Goal: Find specific page/section: Find specific page/section

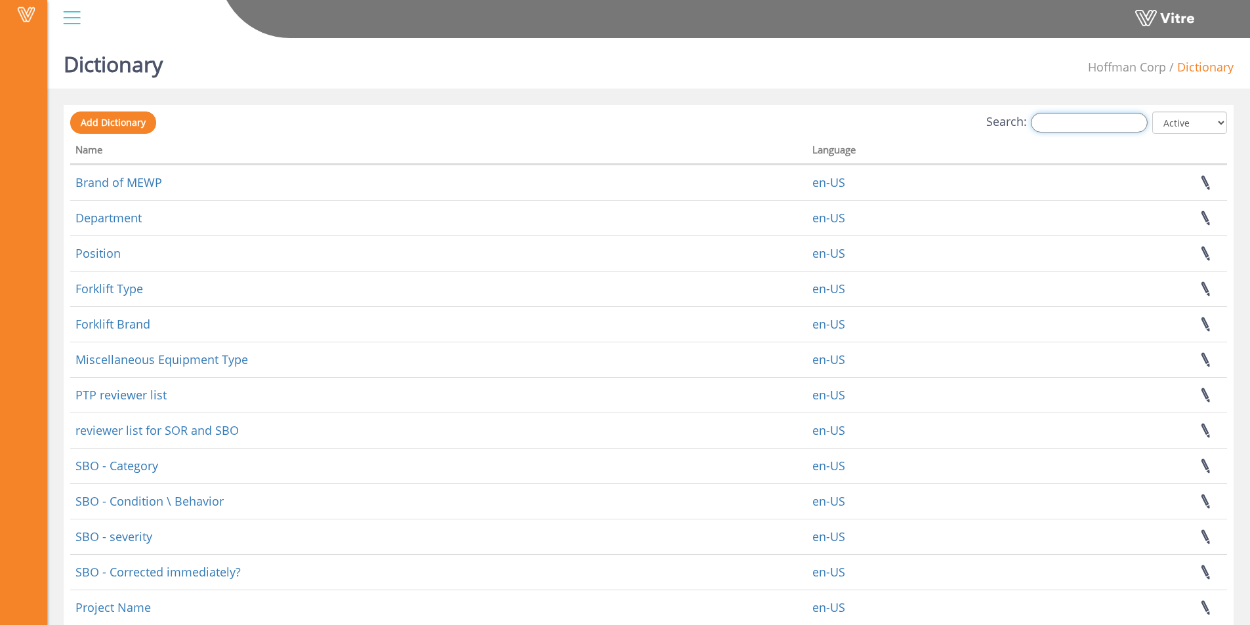
click at [1080, 116] on input "Search:" at bounding box center [1089, 123] width 117 height 20
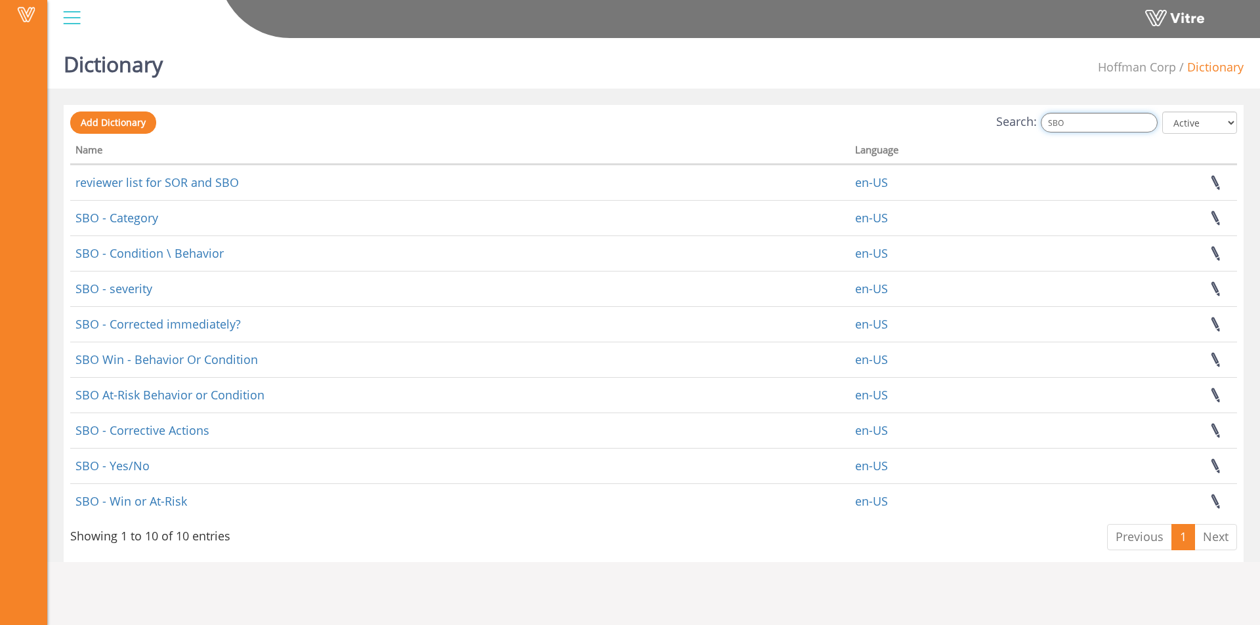
drag, startPoint x: 1098, startPoint y: 123, endPoint x: 1046, endPoint y: 129, distance: 52.2
click at [1046, 129] on label "Search: SBO" at bounding box center [1076, 123] width 161 height 20
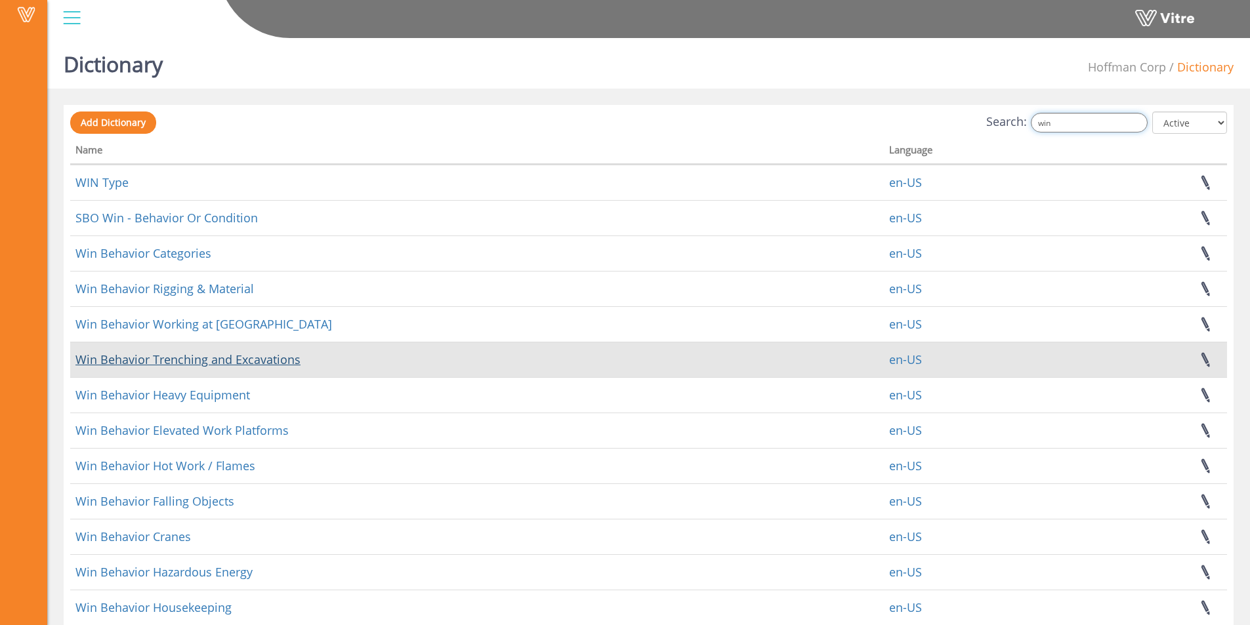
type input "win"
click at [192, 359] on link "Win Behavior Trenching and Excavations" at bounding box center [187, 360] width 225 height 16
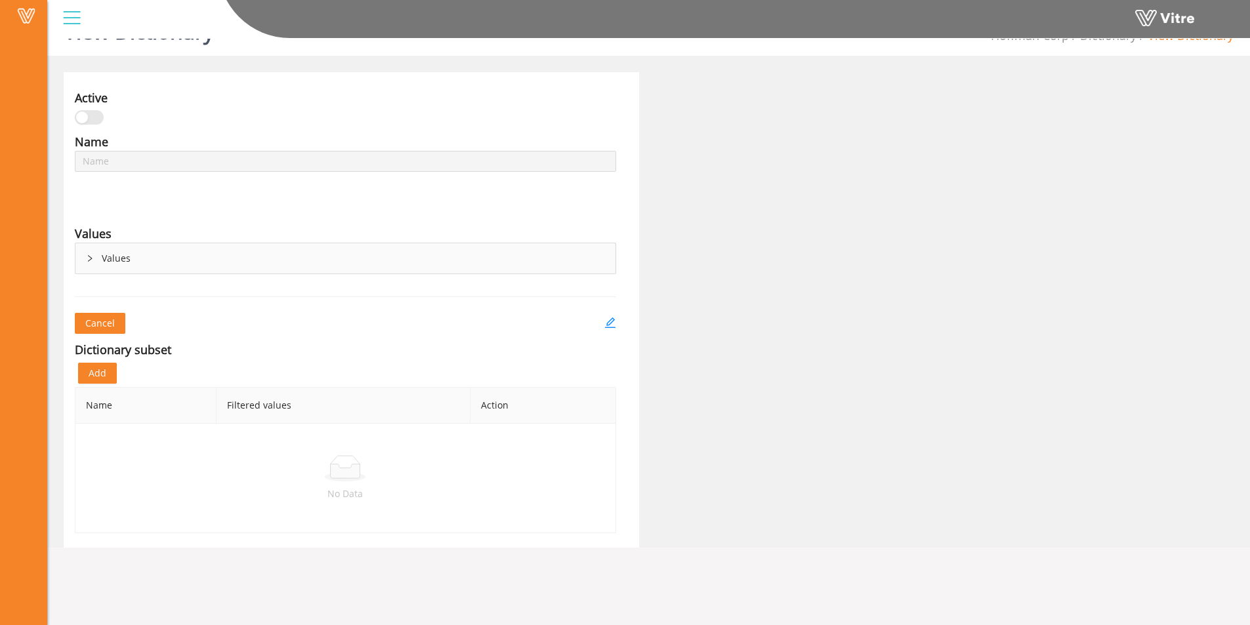
scroll to position [1, 0]
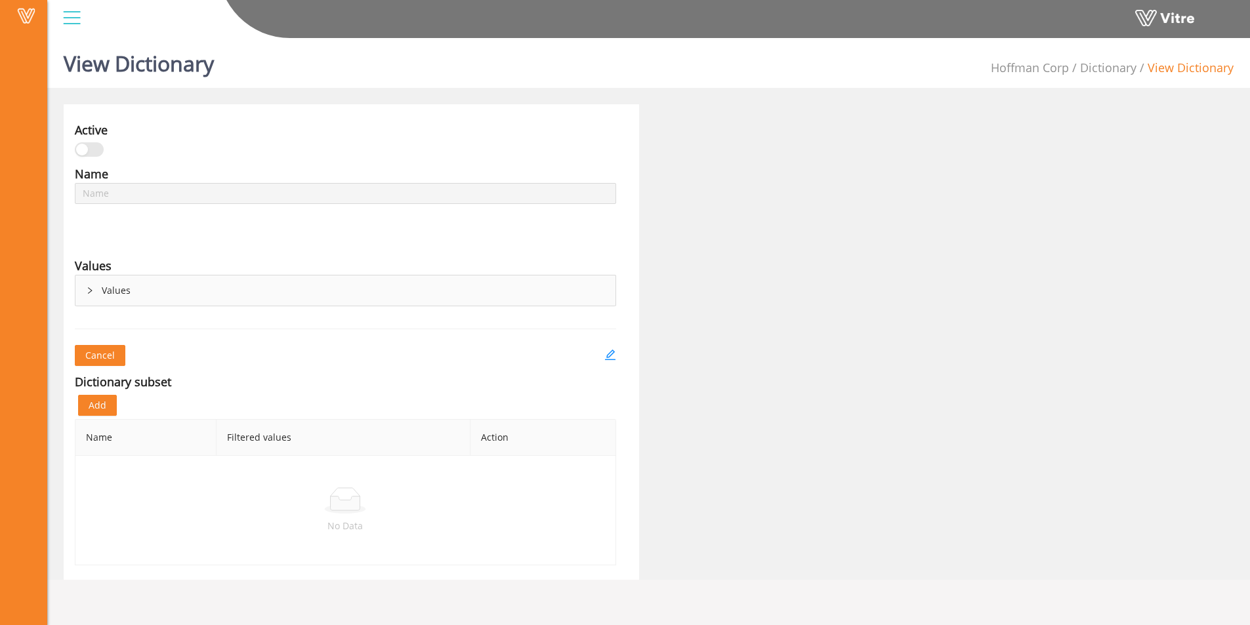
type input "Win Behavior Trenching and Excavations"
click at [89, 293] on icon "right" at bounding box center [90, 291] width 8 height 8
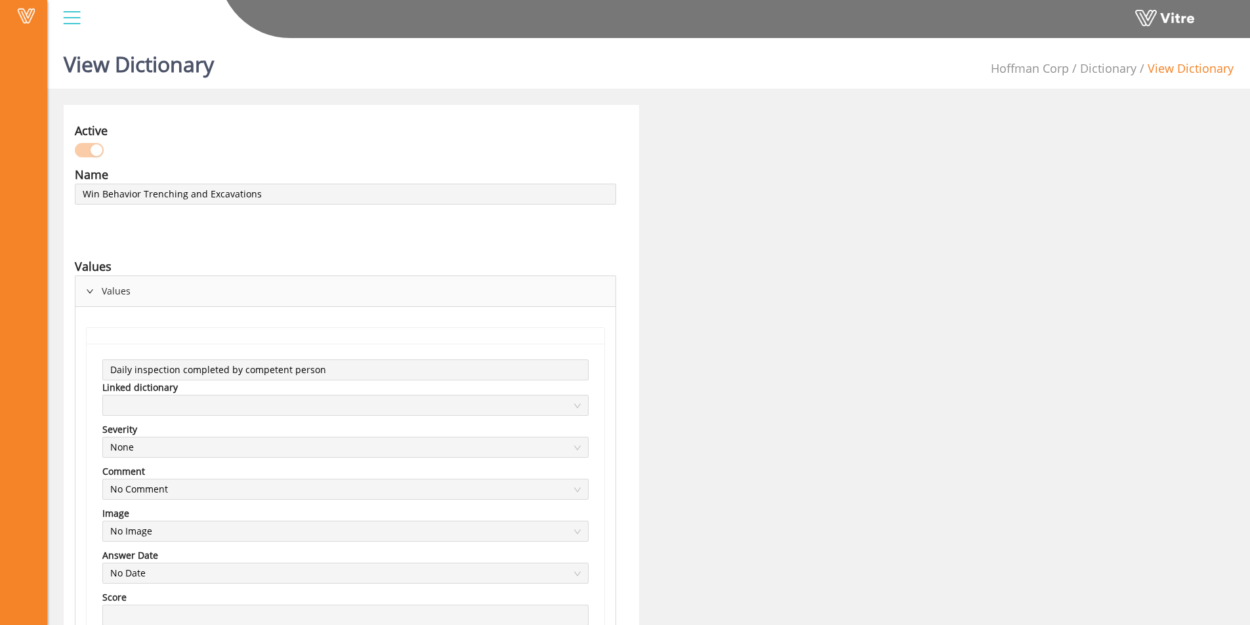
click at [598, 151] on div "Active" at bounding box center [345, 143] width 561 height 44
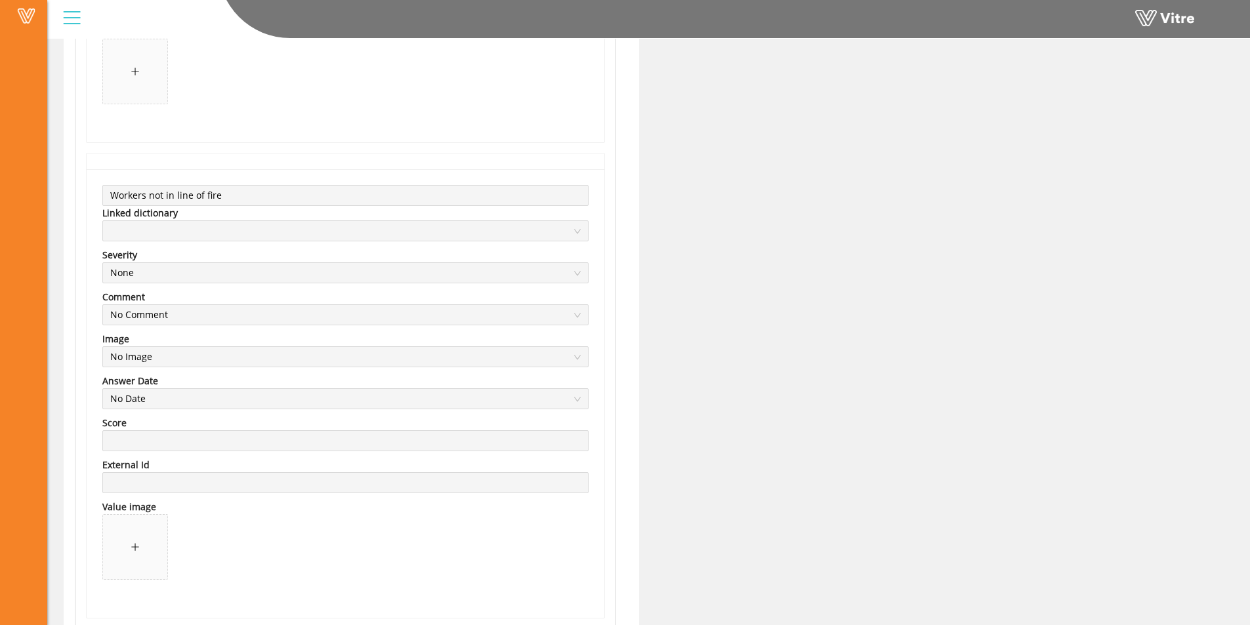
scroll to position [2366, 0]
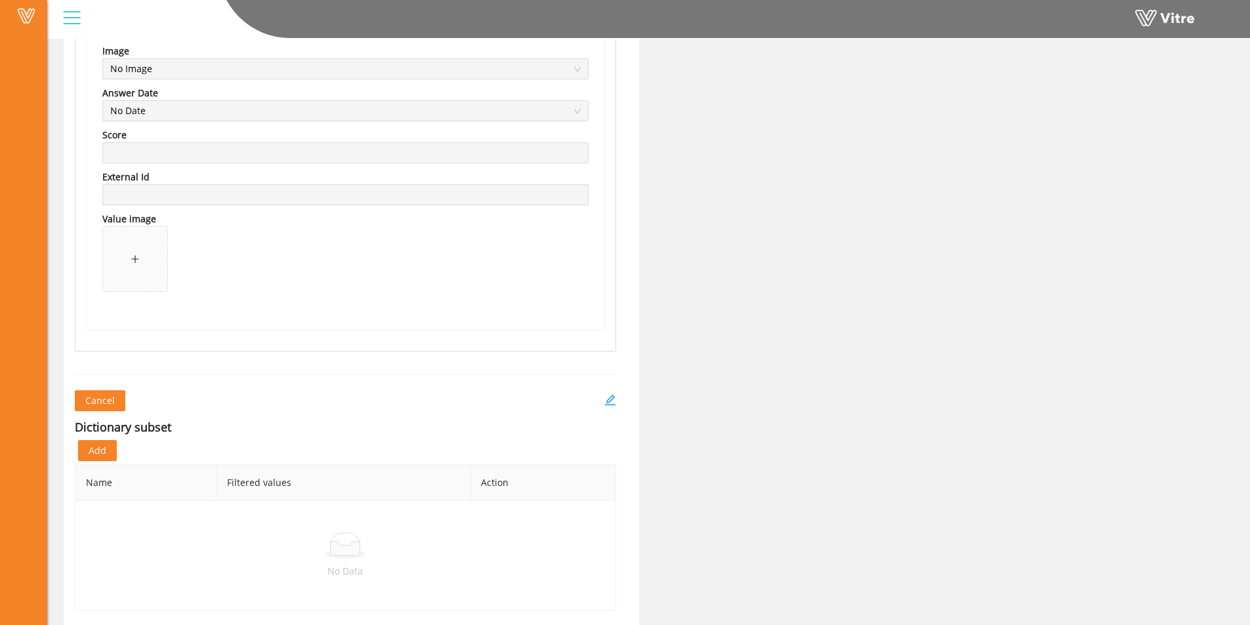
click at [88, 400] on span "Cancel" at bounding box center [100, 401] width 30 height 14
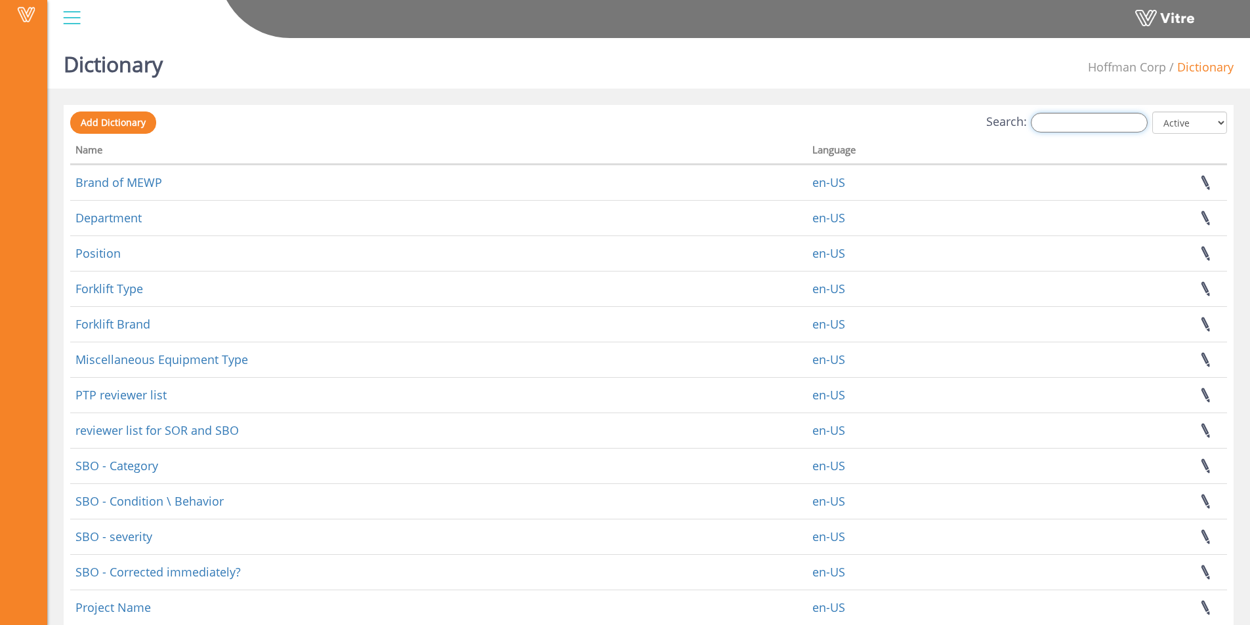
click at [1048, 119] on input "Search:" at bounding box center [1089, 123] width 117 height 20
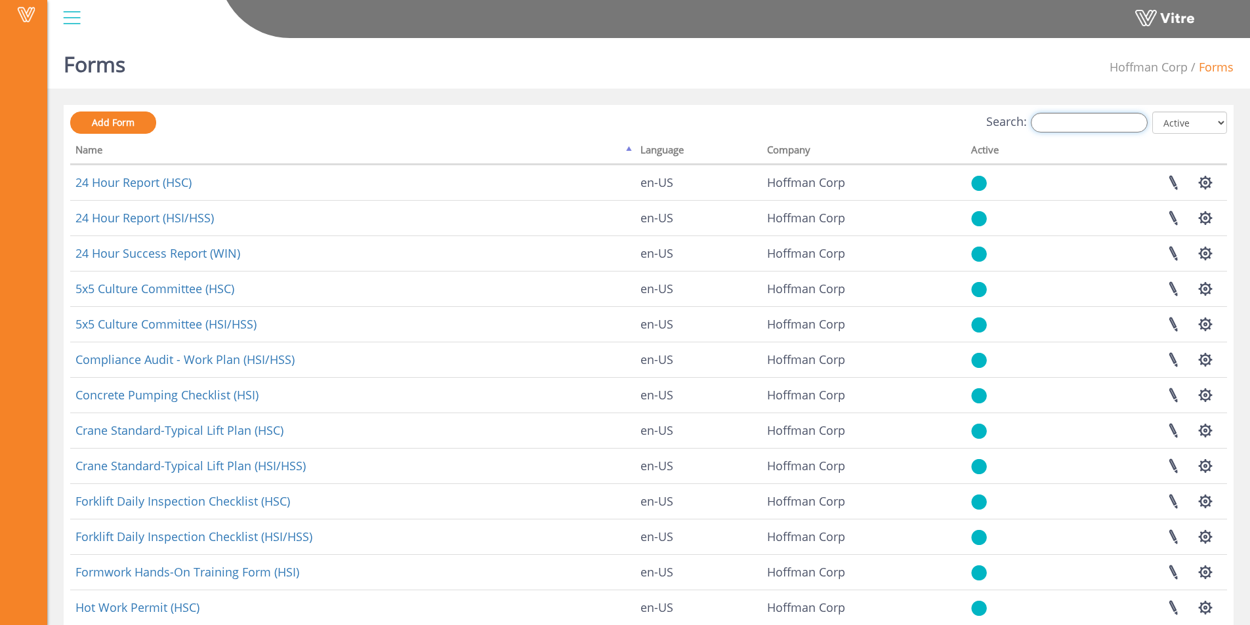
click at [1113, 119] on input "Search:" at bounding box center [1089, 123] width 117 height 20
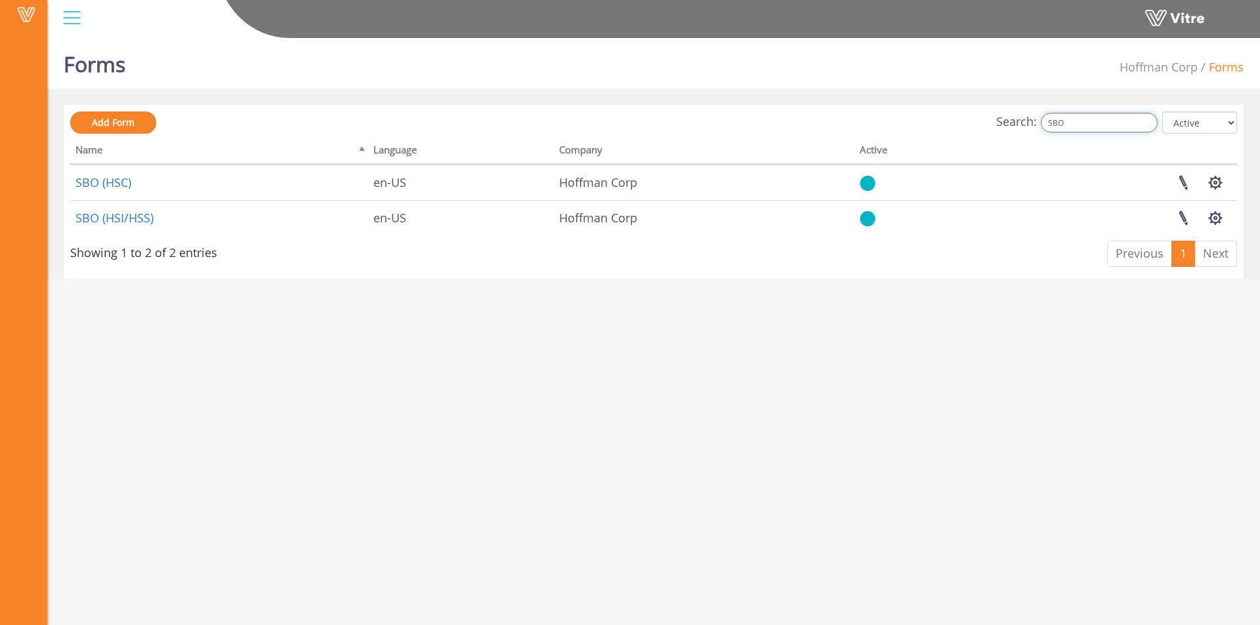
drag, startPoint x: 1092, startPoint y: 126, endPoint x: 1046, endPoint y: 126, distance: 45.9
click at [1046, 126] on label "Search: SBO" at bounding box center [1076, 123] width 161 height 20
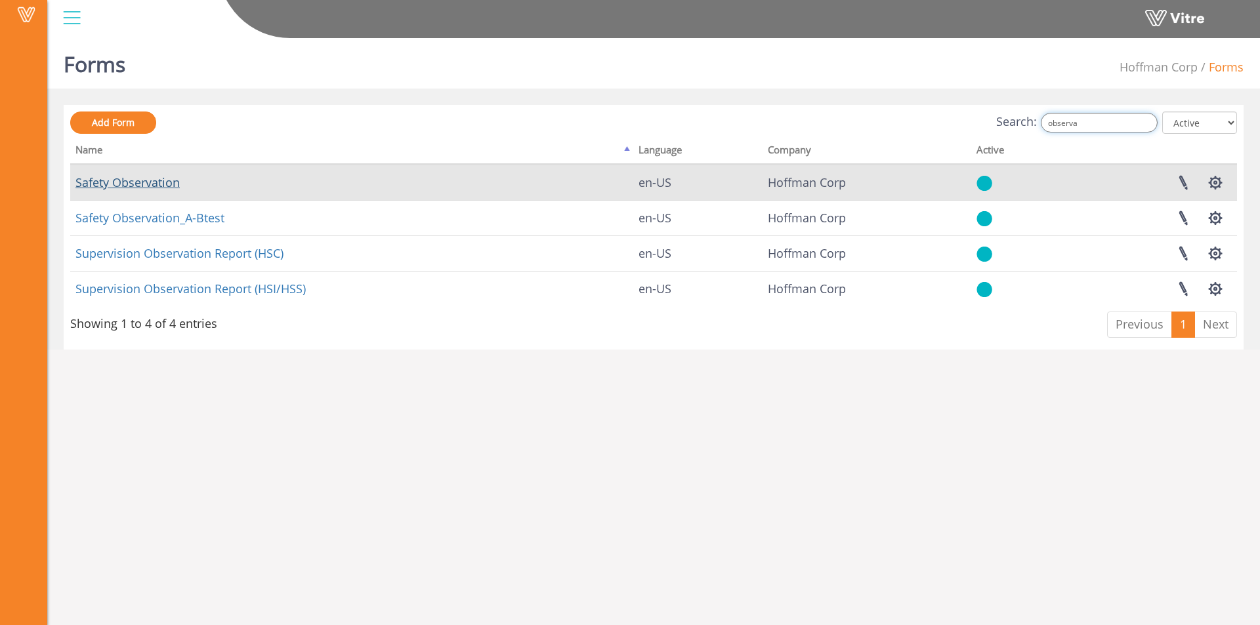
type input "observa"
click at [129, 183] on link "Safety Observation" at bounding box center [127, 183] width 104 height 16
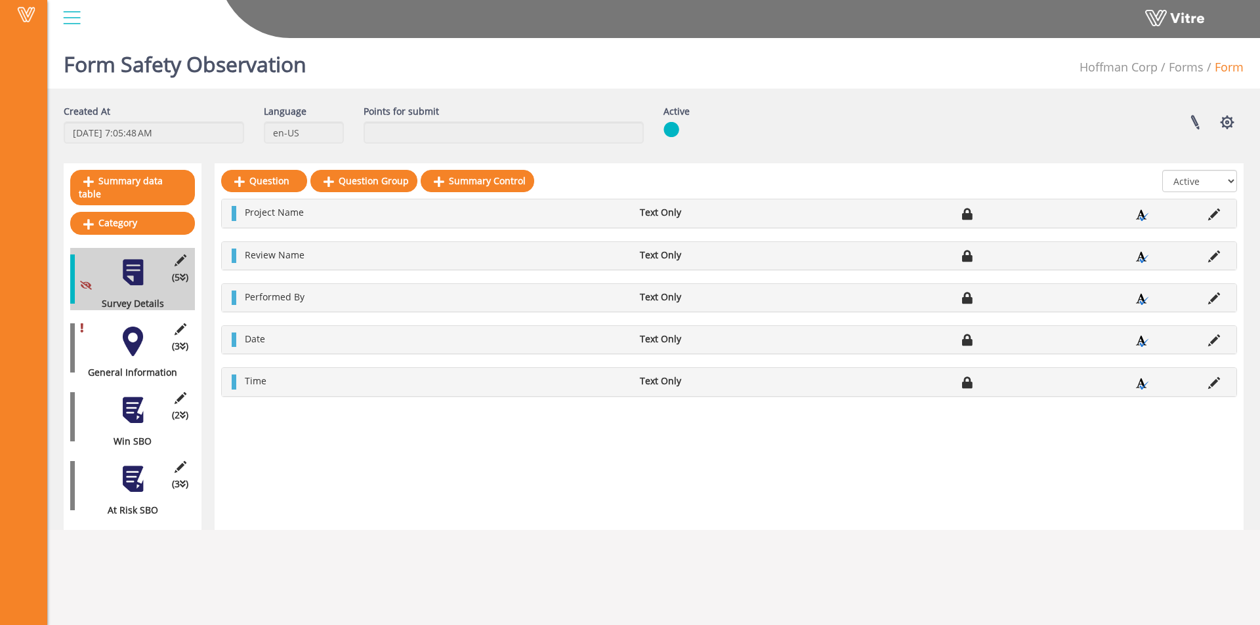
click at [113, 334] on div "(3 ) General Information" at bounding box center [132, 348] width 125 height 62
click at [123, 345] on div "(3 ) General Information" at bounding box center [132, 348] width 125 height 62
click at [134, 335] on div at bounding box center [133, 342] width 30 height 30
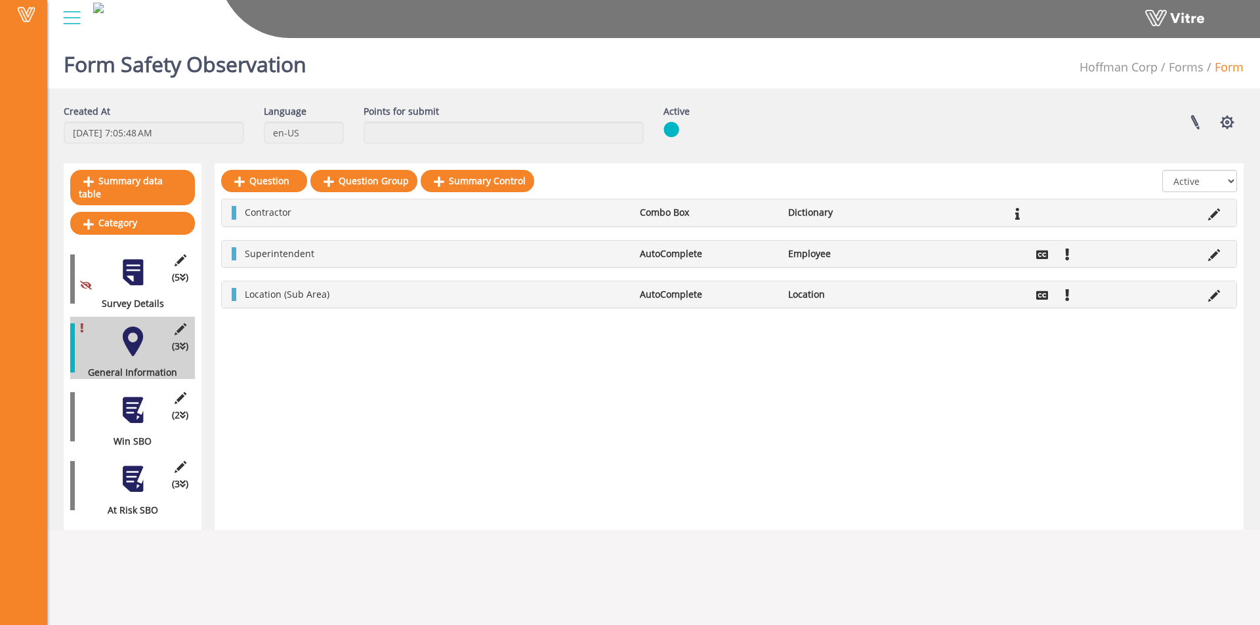
click at [121, 396] on div at bounding box center [133, 411] width 30 height 30
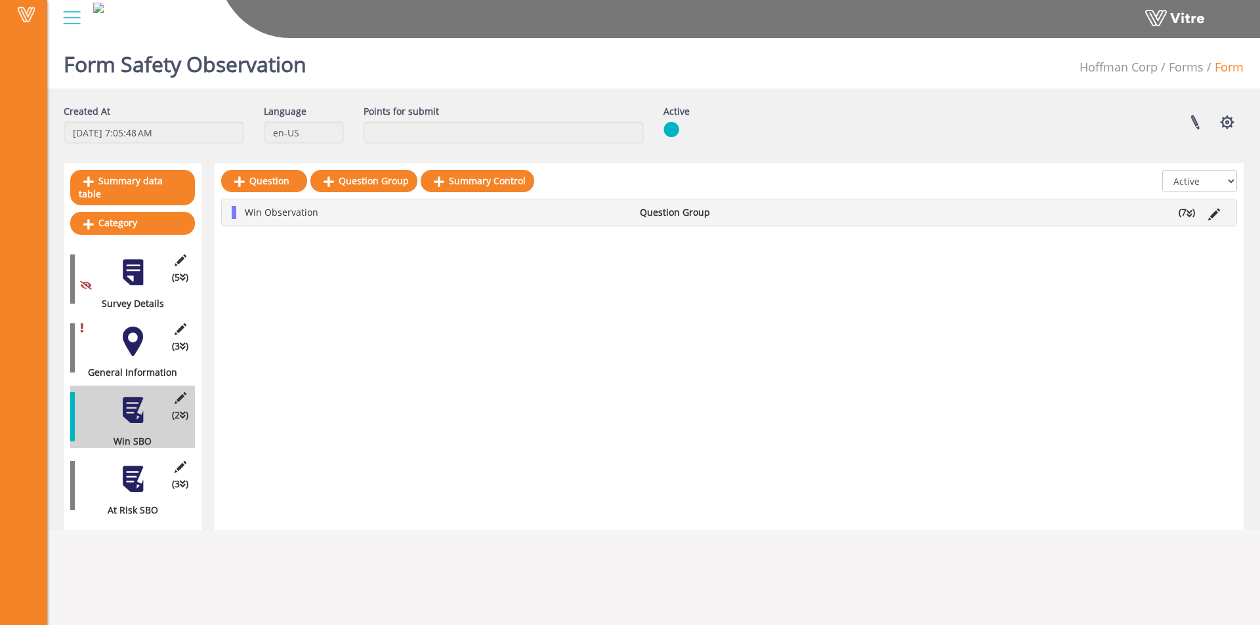
click at [122, 477] on div at bounding box center [133, 480] width 30 height 30
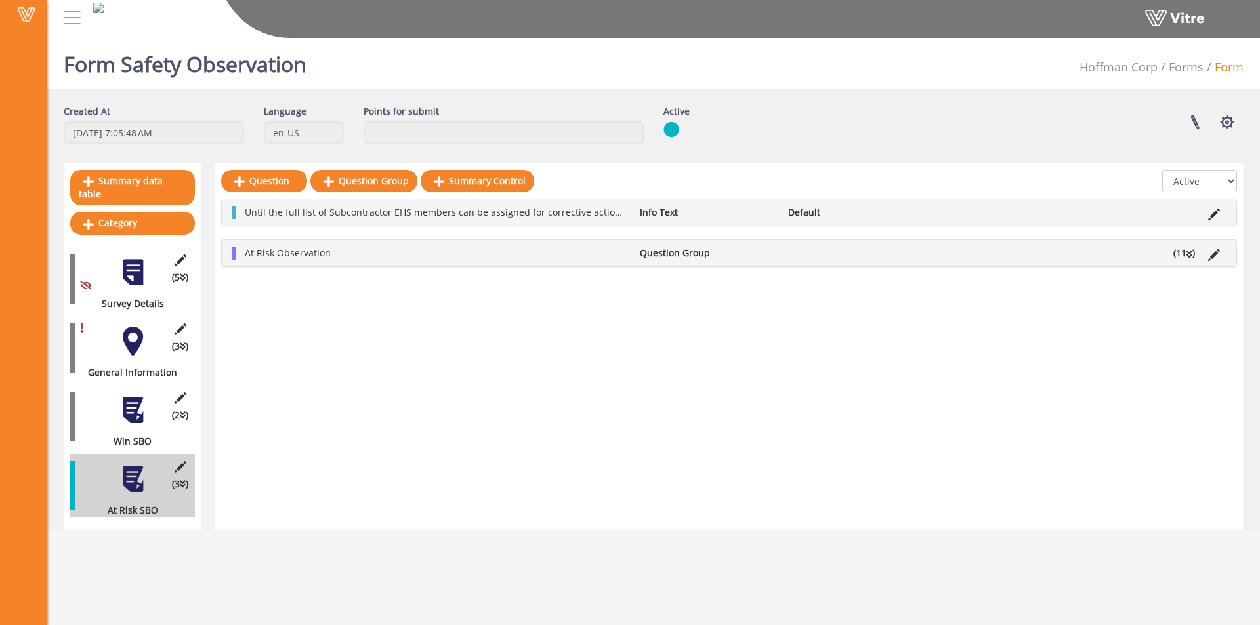
click at [126, 403] on div at bounding box center [133, 411] width 30 height 30
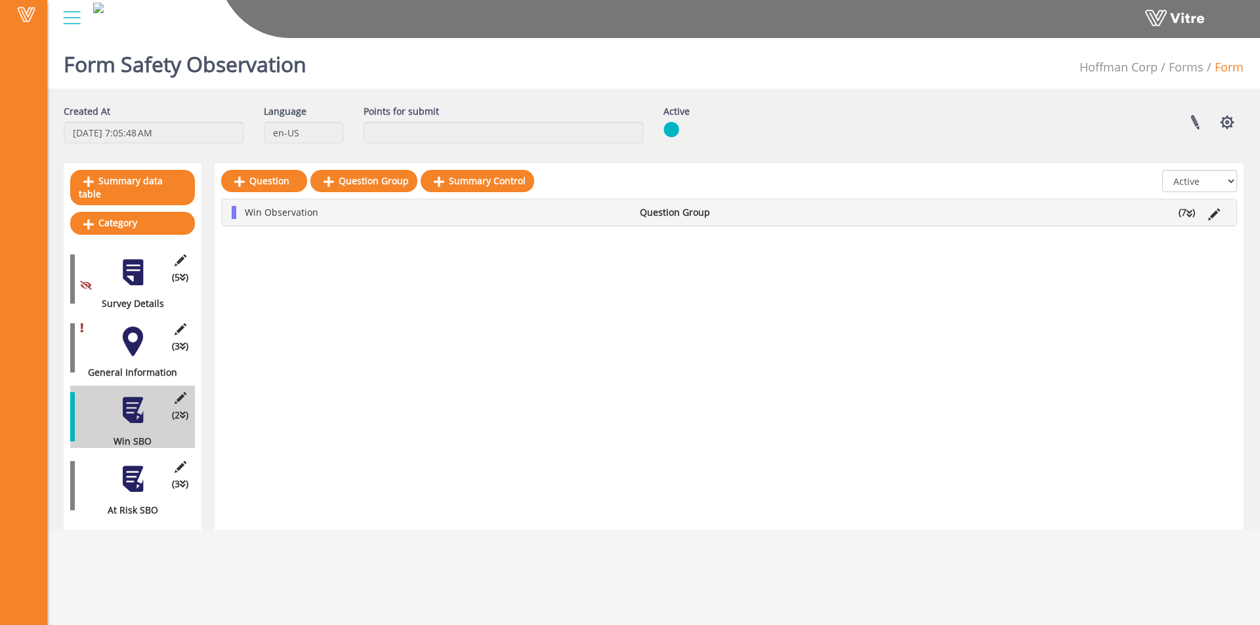
click at [119, 338] on div at bounding box center [133, 342] width 30 height 30
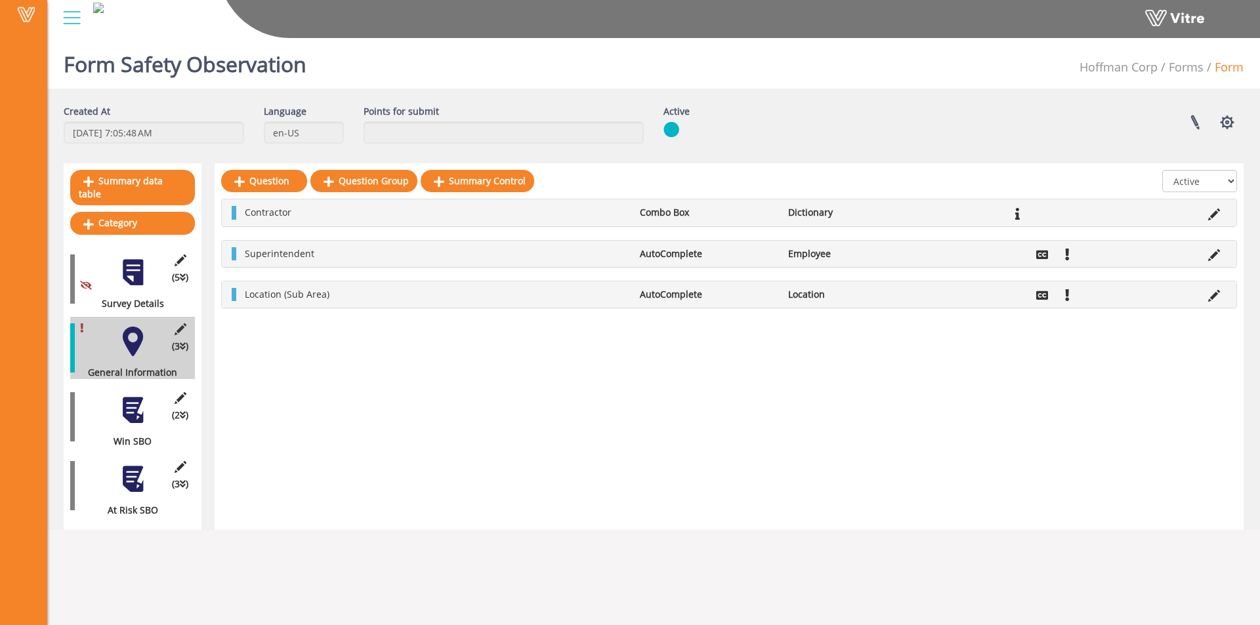
click at [137, 262] on div at bounding box center [133, 273] width 30 height 30
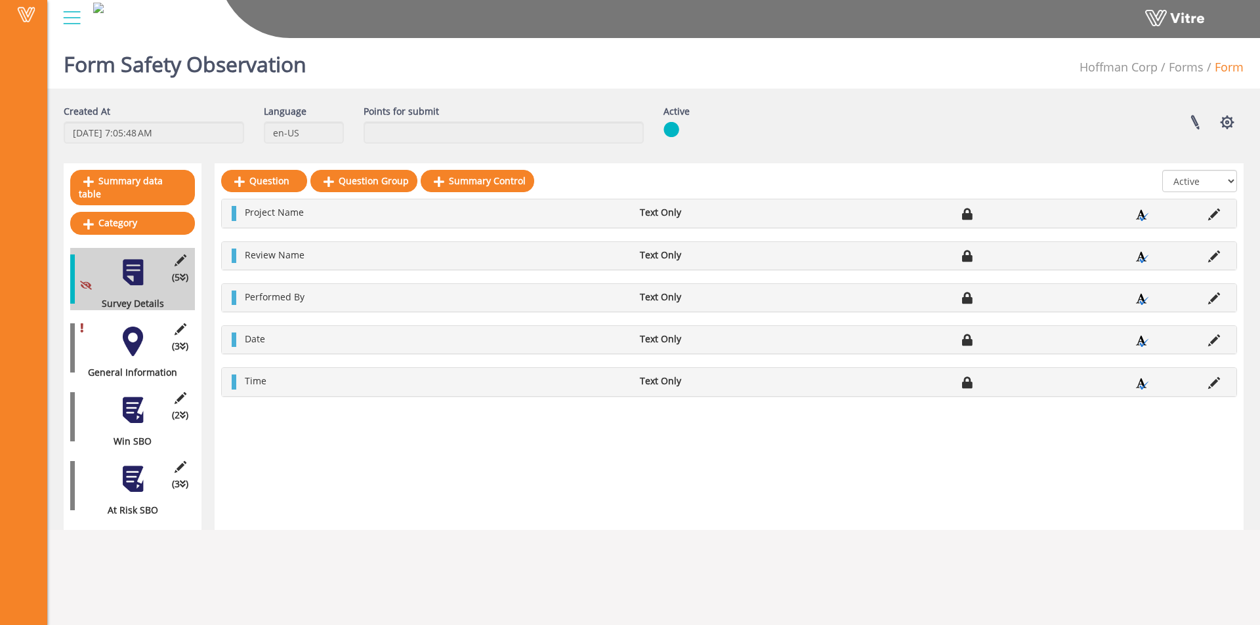
click at [133, 337] on div at bounding box center [133, 342] width 30 height 30
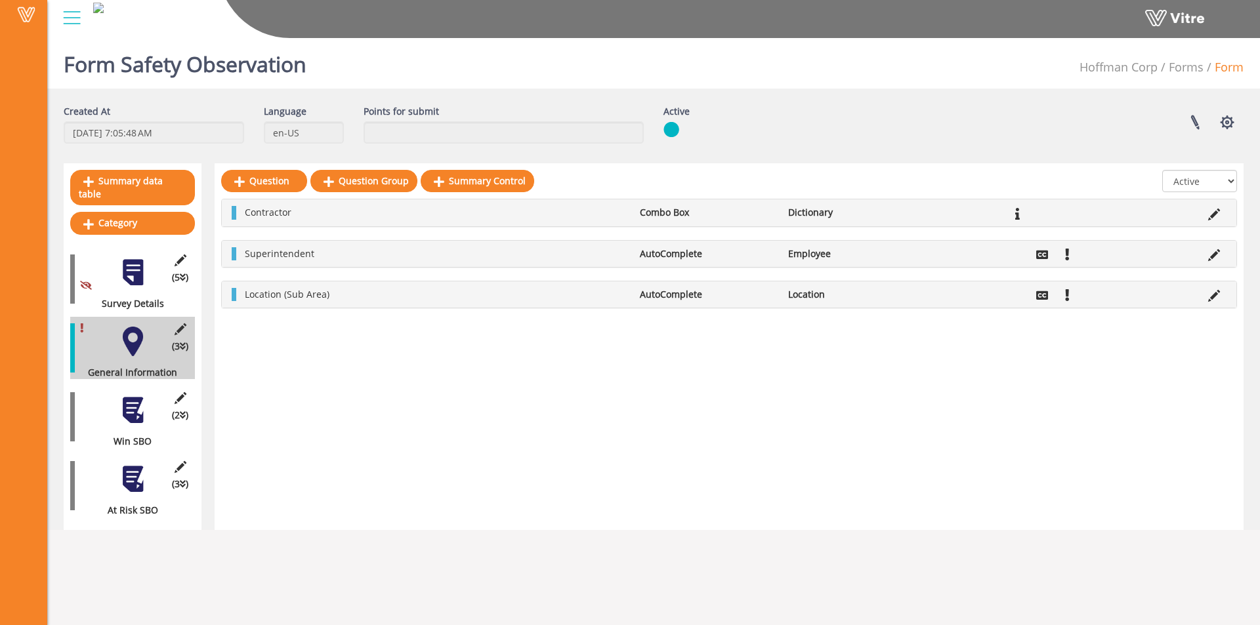
click at [135, 398] on div at bounding box center [133, 411] width 30 height 30
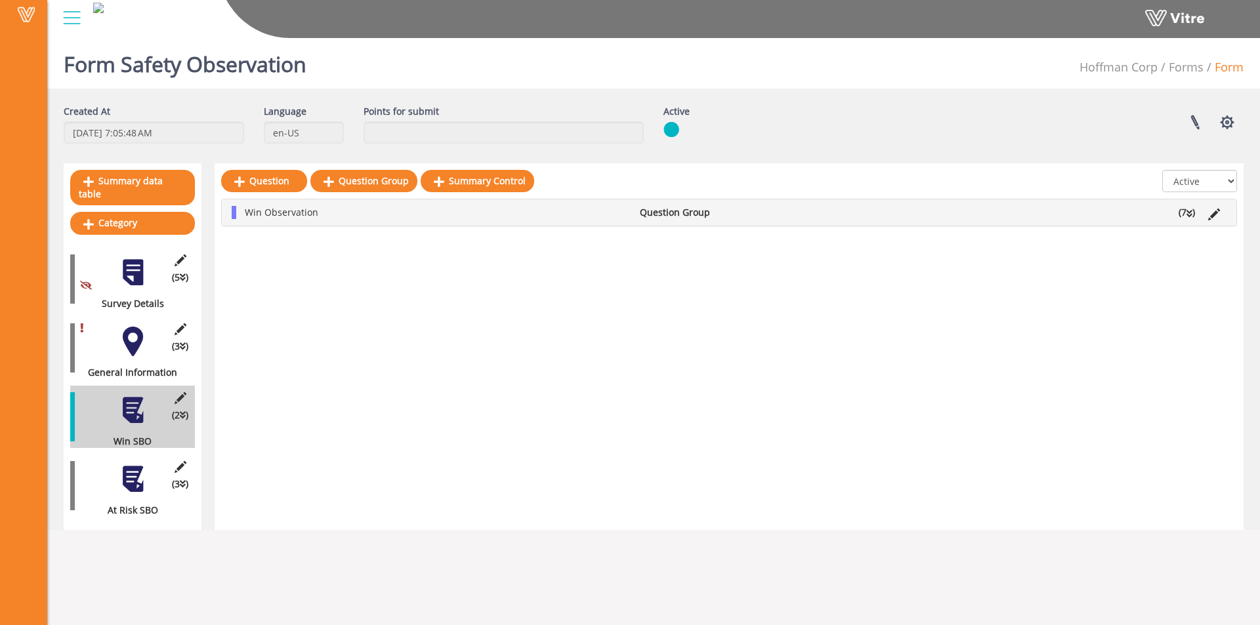
click at [137, 465] on div at bounding box center [133, 480] width 30 height 30
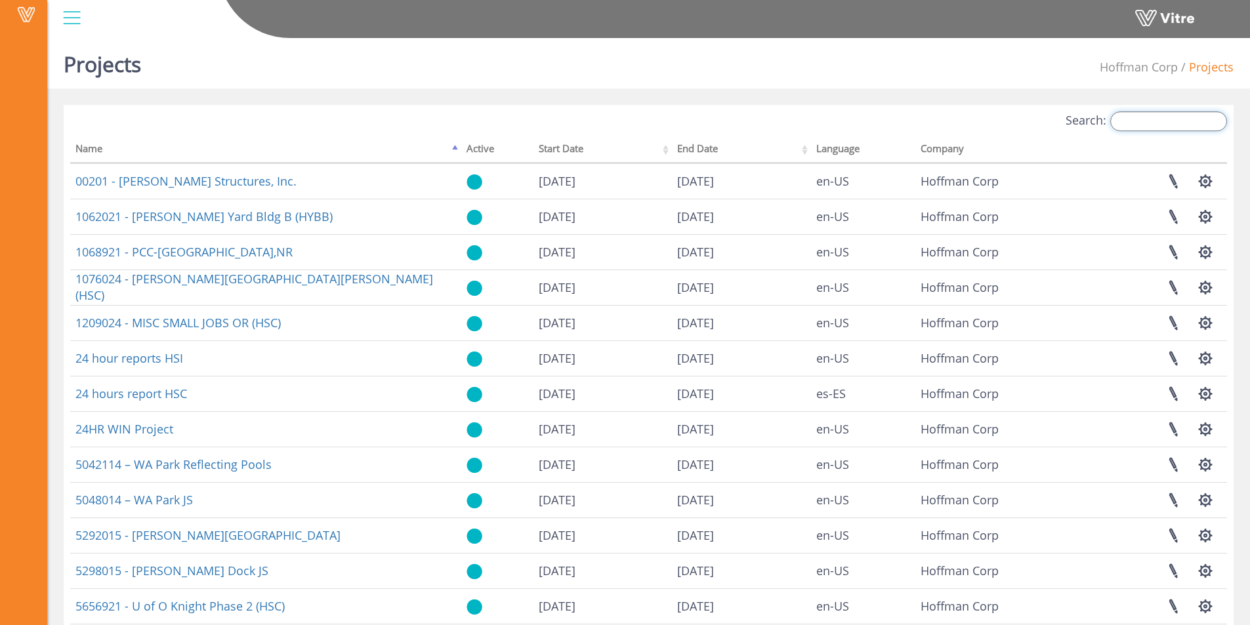
click at [1134, 122] on input "Search:" at bounding box center [1169, 122] width 117 height 20
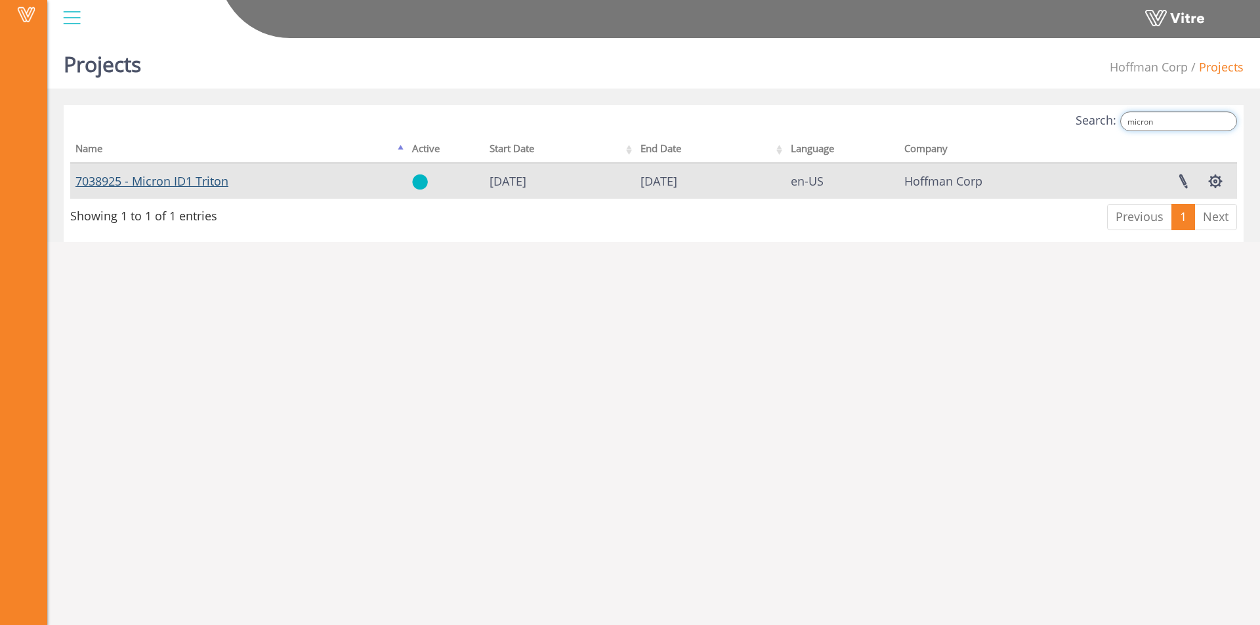
type input "micron"
click at [157, 180] on link "7038925 - Micron ID1 Triton" at bounding box center [151, 181] width 153 height 16
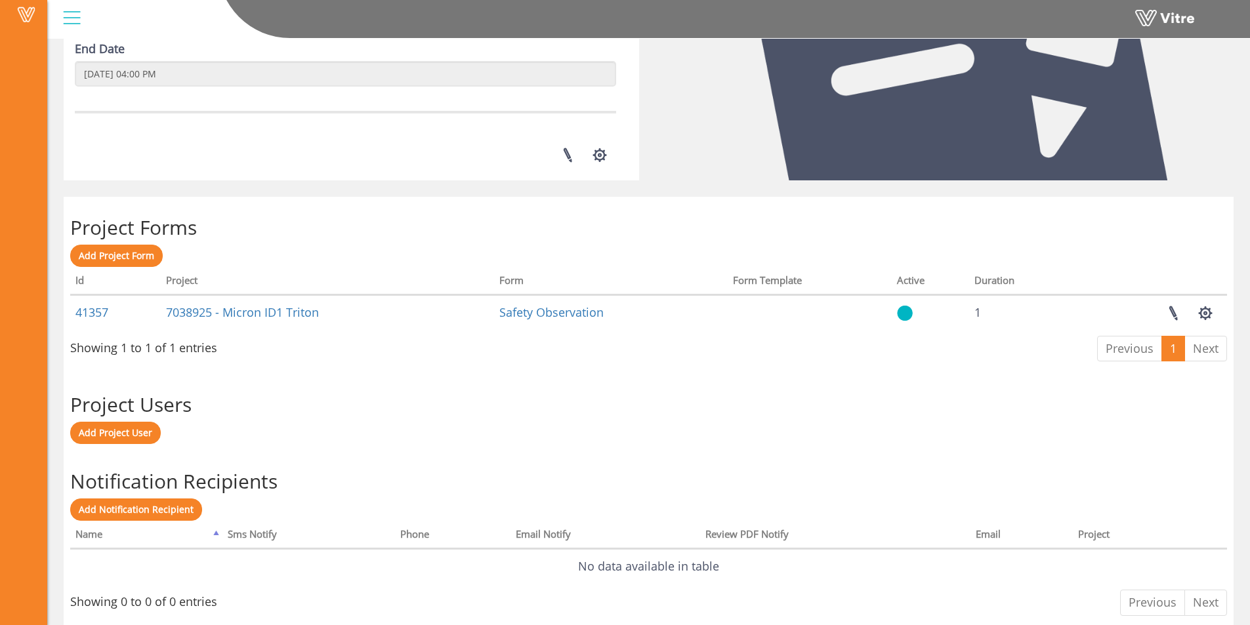
scroll to position [387, 0]
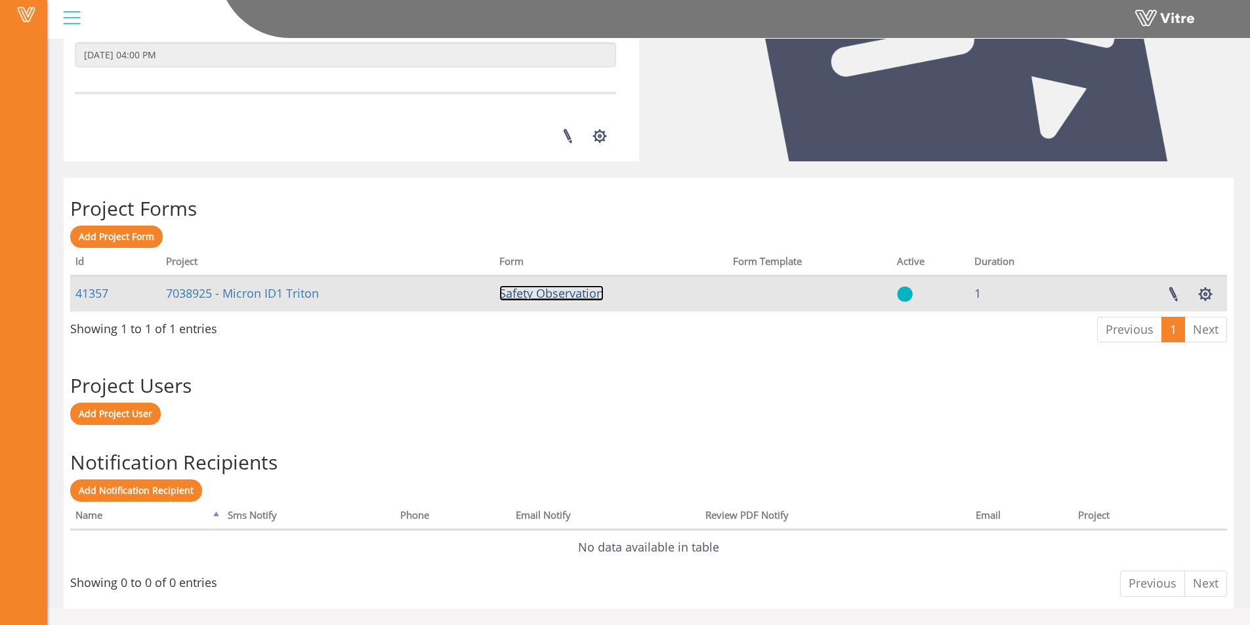
click at [564, 297] on link "Safety Observation" at bounding box center [551, 294] width 104 height 16
